Goal: Navigation & Orientation: Find specific page/section

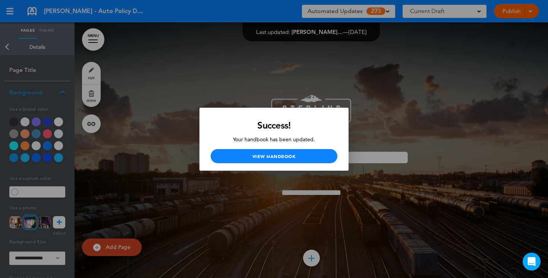
scroll to position [5240, 0]
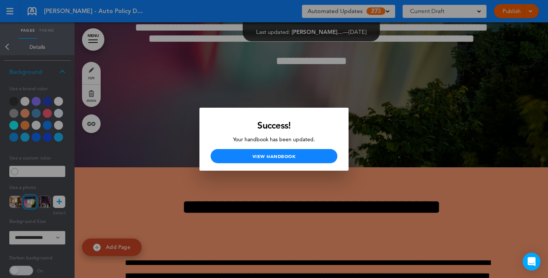
click at [323, 94] on div at bounding box center [274, 139] width 548 height 278
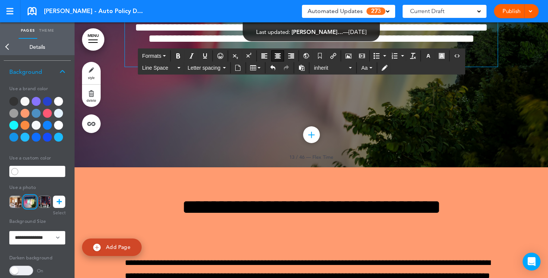
drag, startPoint x: 349, startPoint y: 204, endPoint x: 222, endPoint y: 197, distance: 127.7
click at [222, 67] on h6 "**********" at bounding box center [311, 61] width 373 height 11
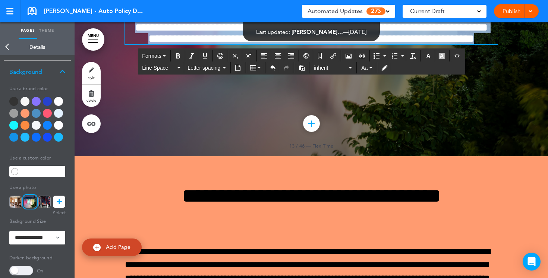
drag, startPoint x: 333, startPoint y: 181, endPoint x: 260, endPoint y: 122, distance: 94.6
click at [260, 44] on div "**********" at bounding box center [311, 14] width 373 height 62
click at [428, 57] on icon "button" at bounding box center [428, 56] width 6 height 6
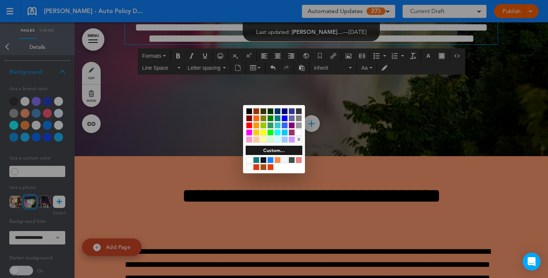
click at [251, 113] on div at bounding box center [249, 111] width 6 height 6
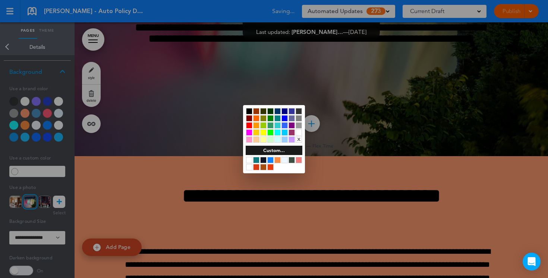
click at [211, 216] on div at bounding box center [274, 139] width 548 height 278
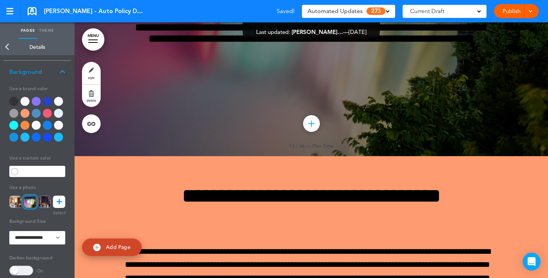
click at [61, 99] on div at bounding box center [58, 101] width 9 height 9
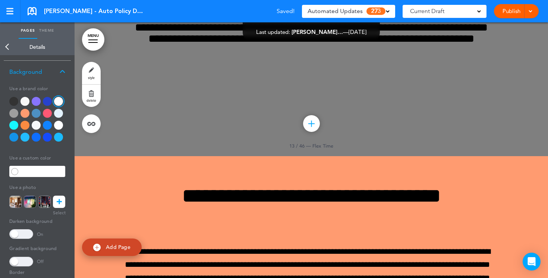
click at [25, 233] on span at bounding box center [21, 234] width 24 height 10
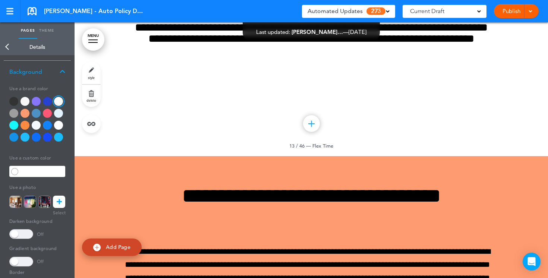
click at [7, 49] on link "Back" at bounding box center [7, 47] width 15 height 16
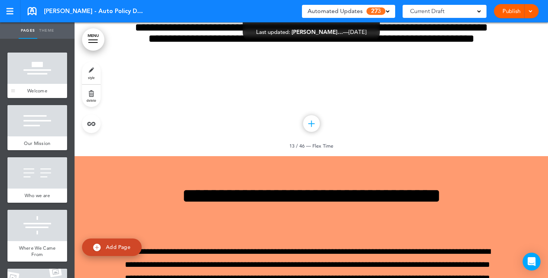
click at [50, 82] on div at bounding box center [37, 68] width 60 height 31
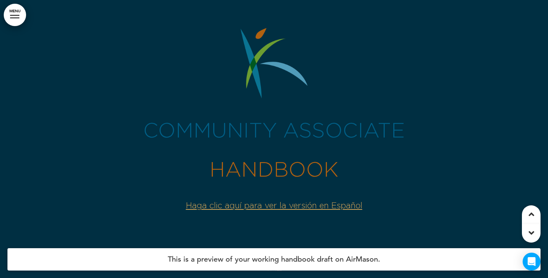
click at [23, 12] on link "MENU" at bounding box center [15, 15] width 22 height 22
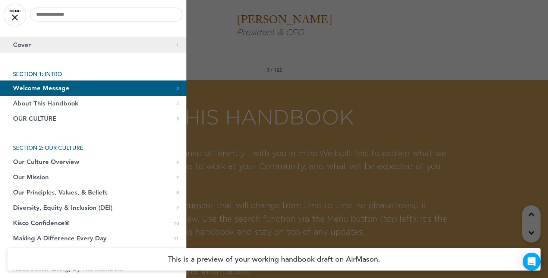
click at [23, 40] on link "Cover 0 1" at bounding box center [93, 44] width 186 height 15
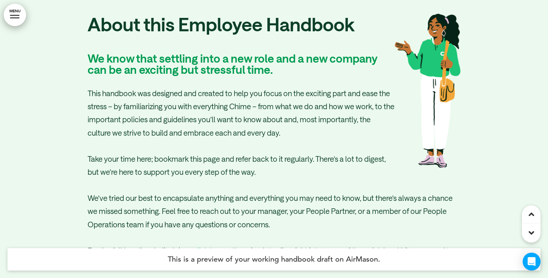
click at [18, 16] on link "MENU" at bounding box center [15, 15] width 22 height 22
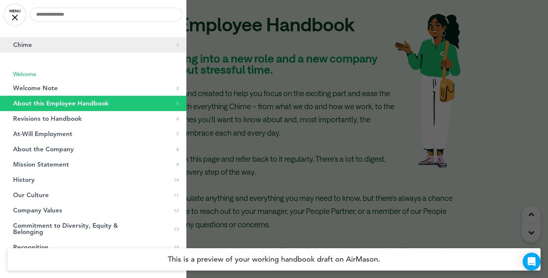
click at [37, 50] on link "Chime 0 1" at bounding box center [93, 44] width 186 height 15
